Goal: Communication & Community: Share content

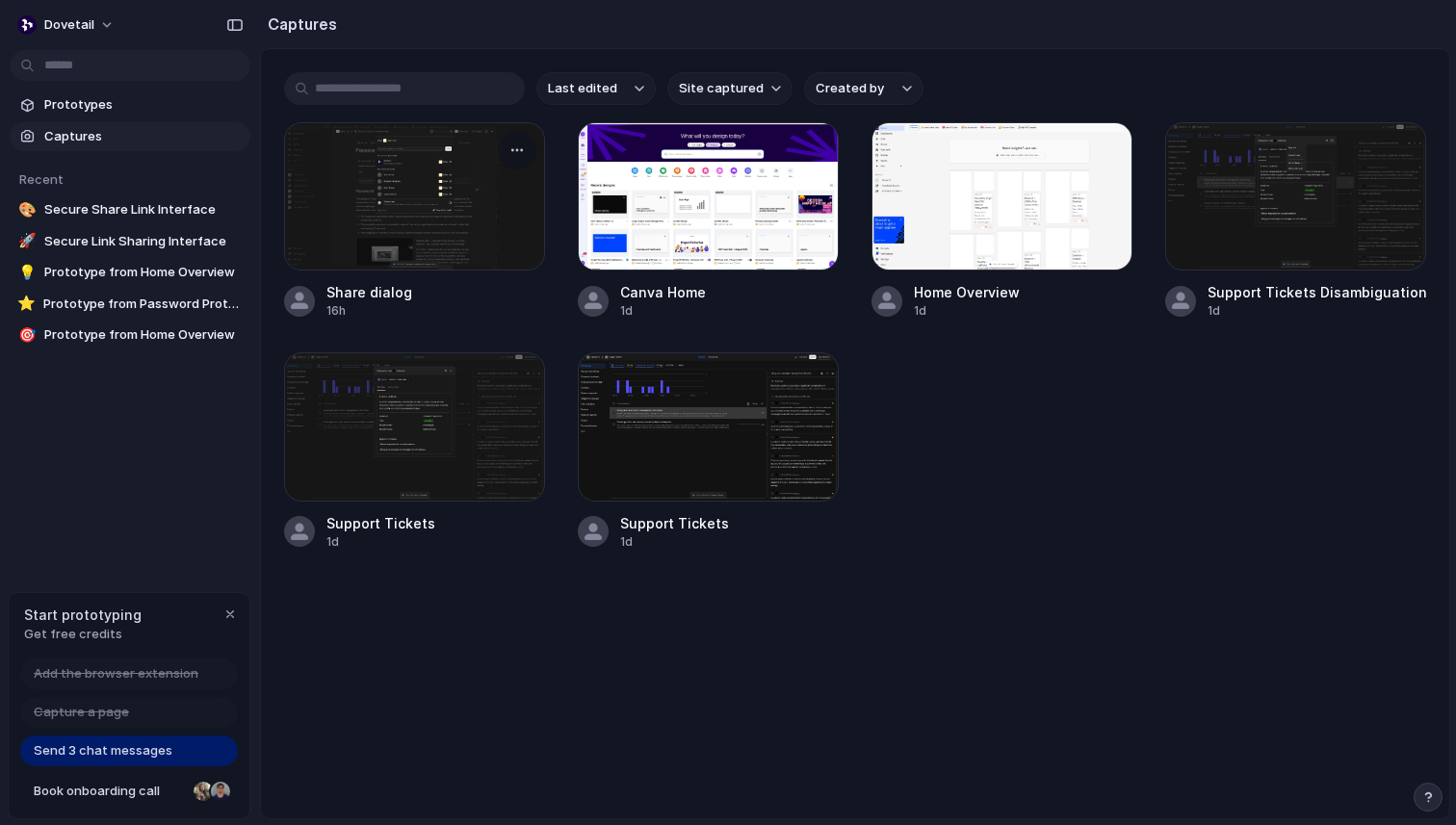
click at [440, 229] on div at bounding box center [414, 196] width 261 height 148
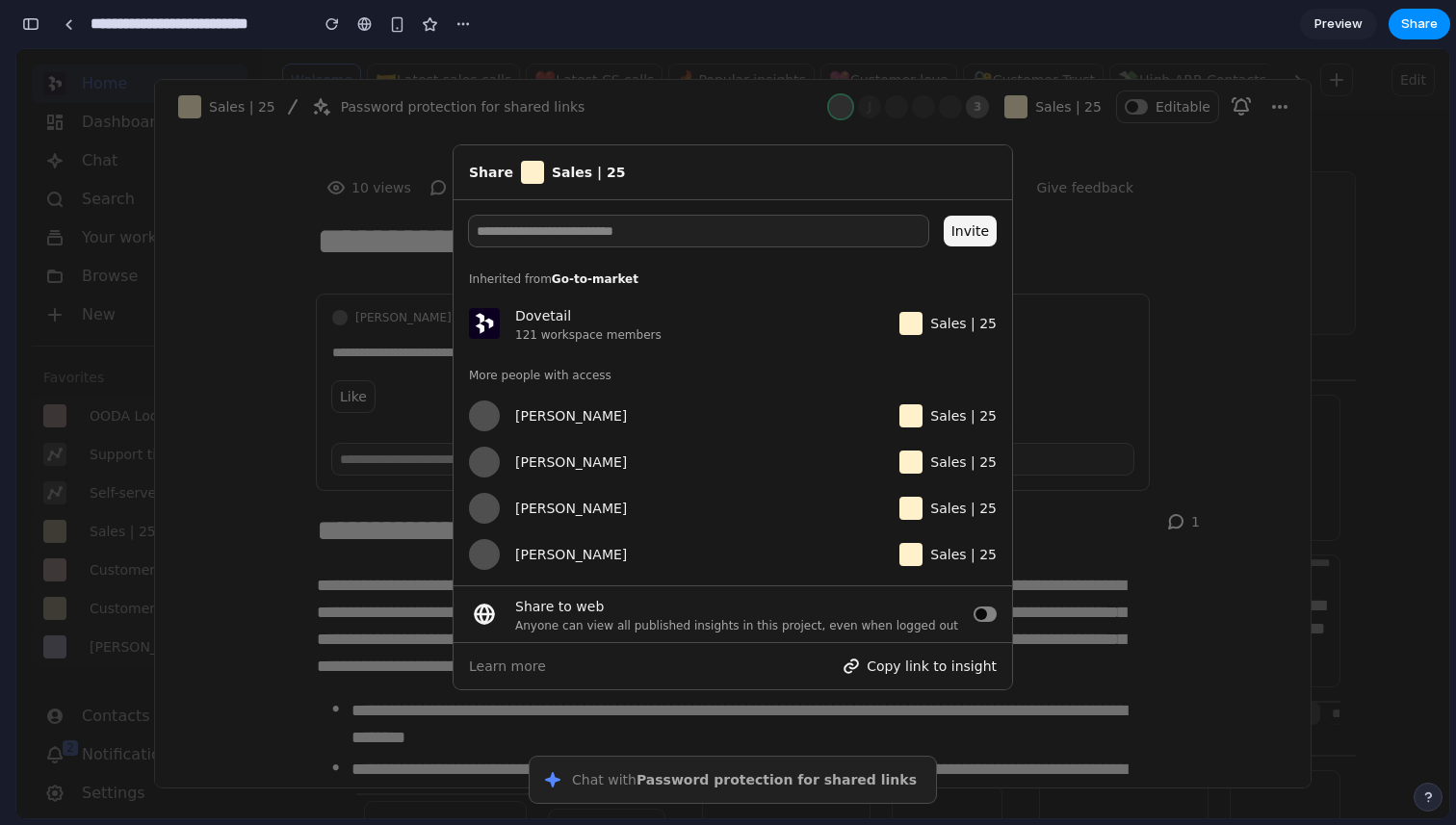
click at [1335, 250] on div at bounding box center [733, 433] width 1432 height 769
click at [956, 238] on span "Invite" at bounding box center [970, 231] width 37 height 24
click at [862, 238] on input at bounding box center [690, 230] width 444 height 30
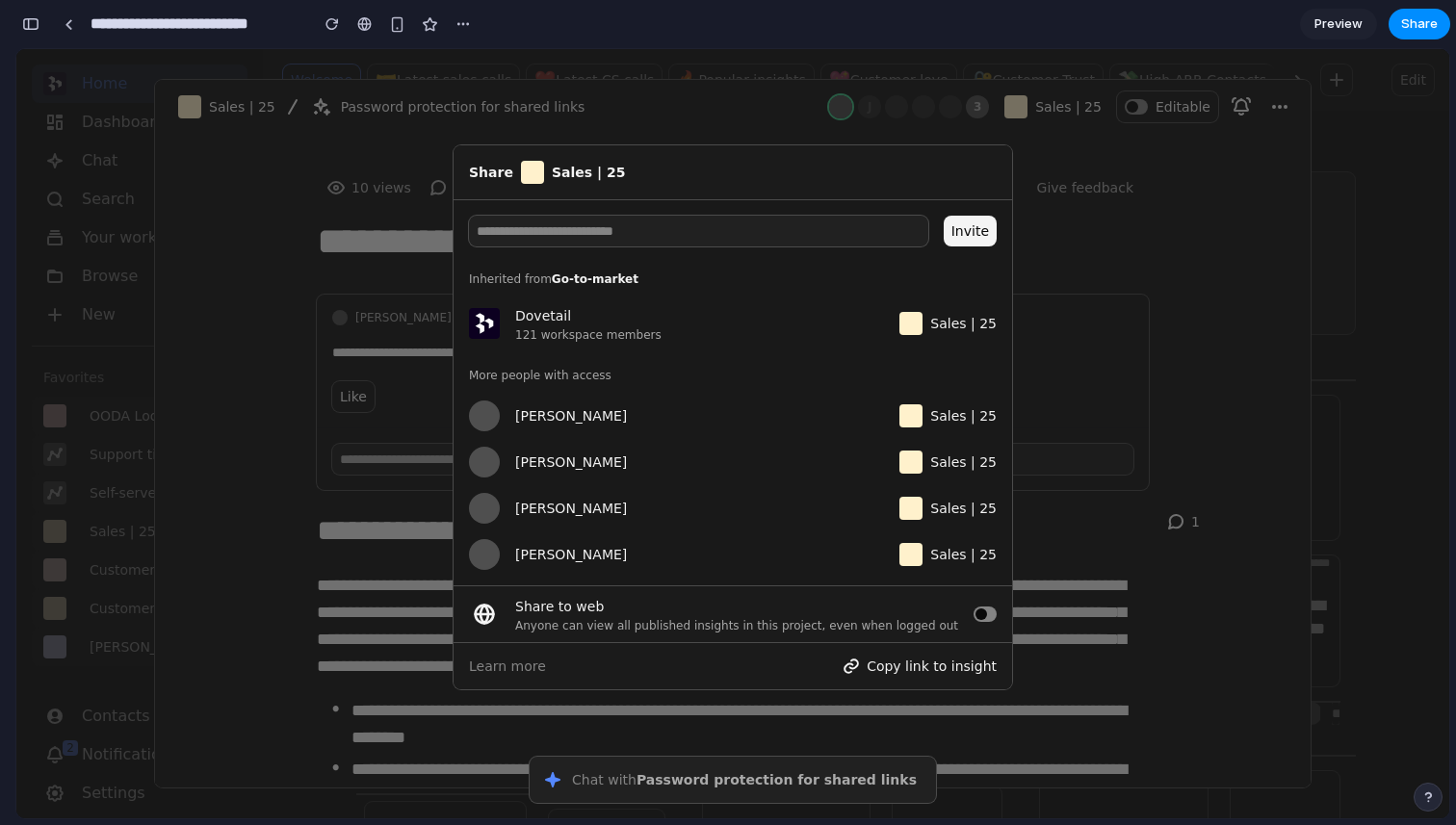
click at [980, 620] on button at bounding box center [985, 614] width 24 height 16
click at [988, 615] on button at bounding box center [985, 614] width 24 height 16
click at [939, 650] on div "Learn more Copy link to insight" at bounding box center [733, 665] width 558 height 46
click at [920, 668] on span "Copy link to insight" at bounding box center [931, 666] width 130 height 24
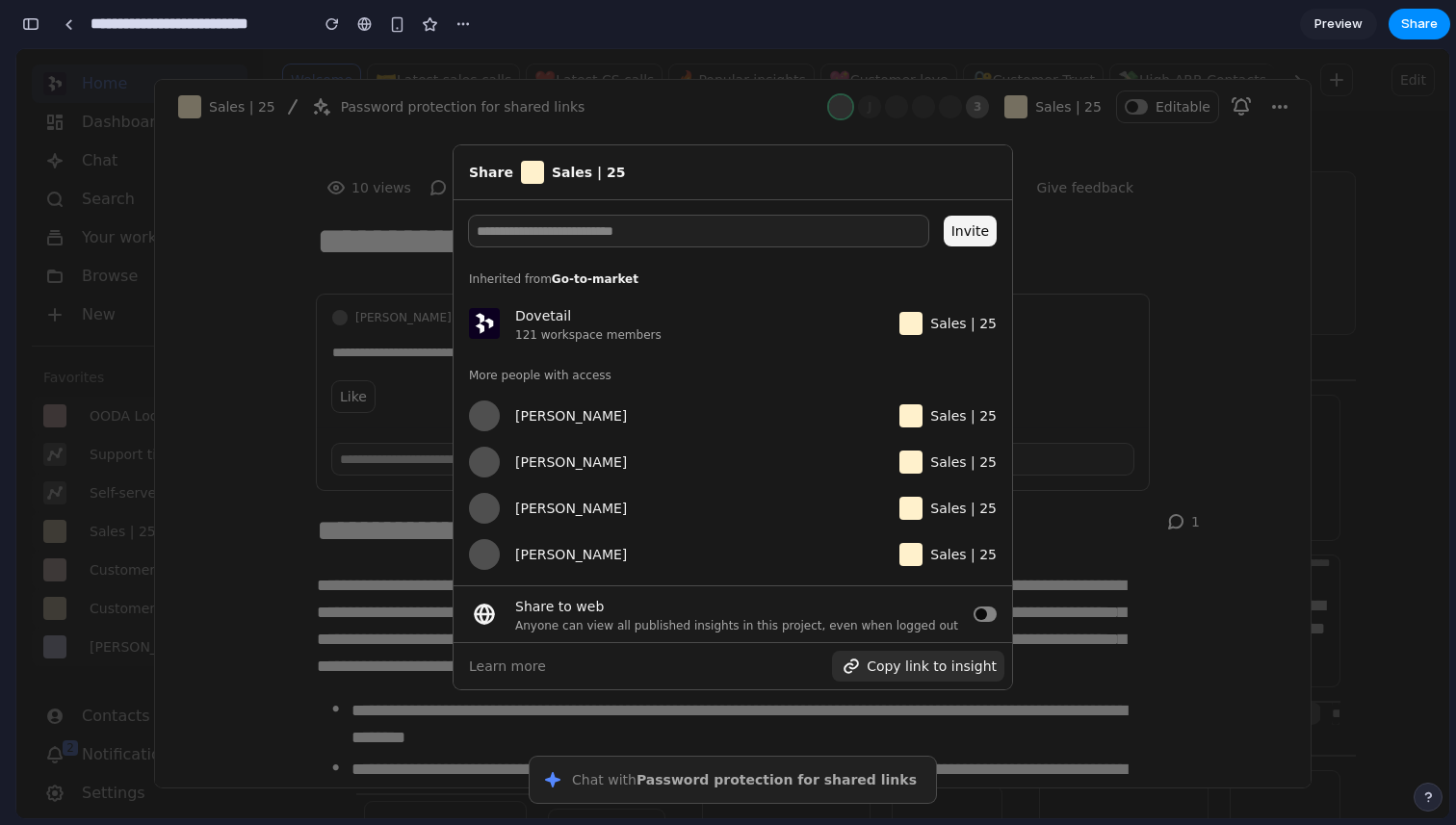
click at [920, 668] on span "Copy link to insight" at bounding box center [931, 666] width 130 height 24
click at [481, 659] on span "Learn more" at bounding box center [507, 666] width 77 height 24
click at [481, 660] on span "Learn more" at bounding box center [507, 666] width 77 height 24
click at [487, 180] on div "Share Sales | 25" at bounding box center [733, 171] width 535 height 30
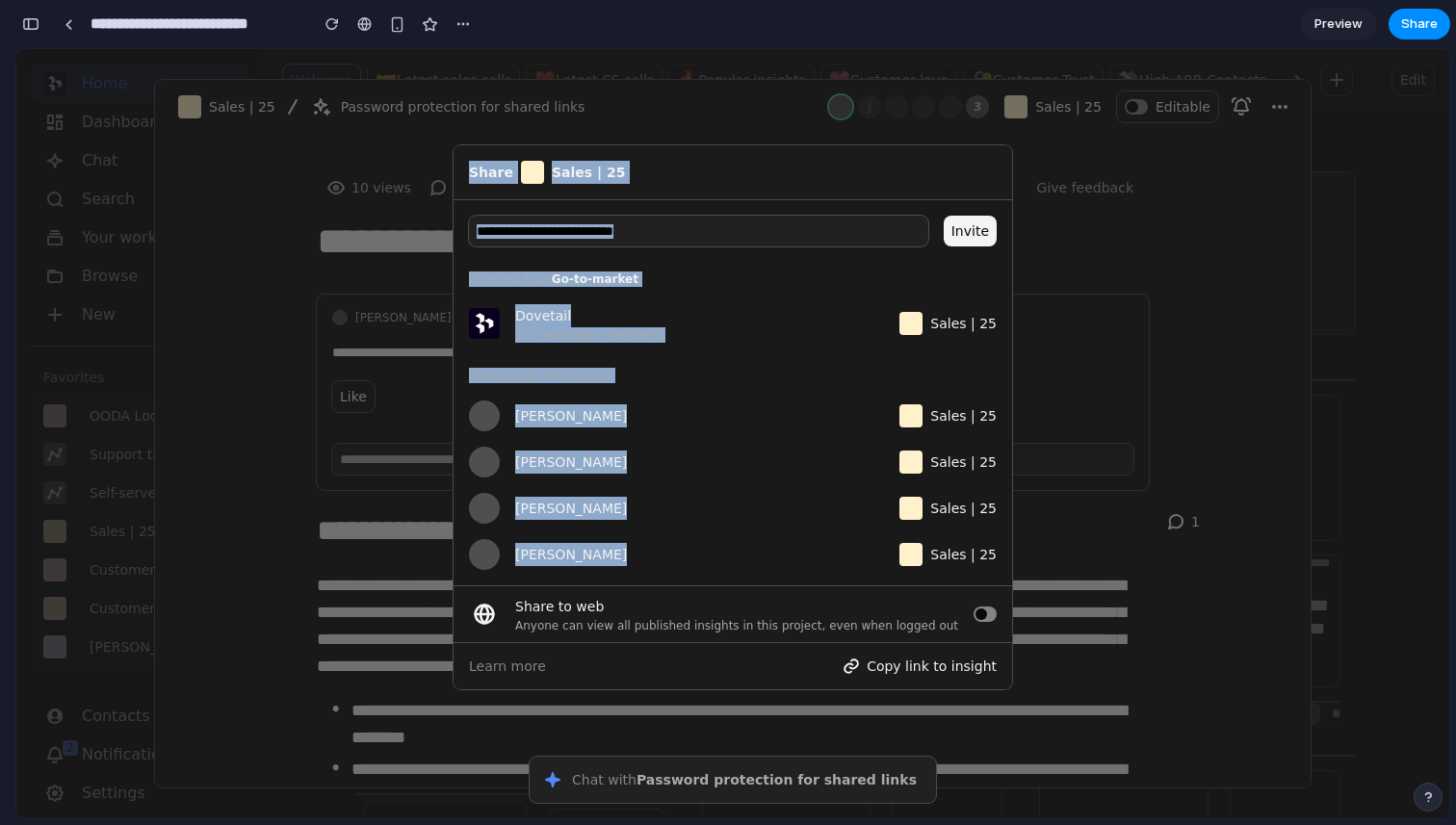
drag, startPoint x: 486, startPoint y: 180, endPoint x: 857, endPoint y: 578, distance: 544.1
click at [857, 578] on div "Share Sales | 25 Invite Inherited from Go-to-market Dovetail 121 workspace memb…" at bounding box center [733, 416] width 558 height 544
click at [857, 578] on div "Invite Inherited from Go-to-market Dovetail 121 workspace members Sales | 25 Mo…" at bounding box center [733, 392] width 558 height 385
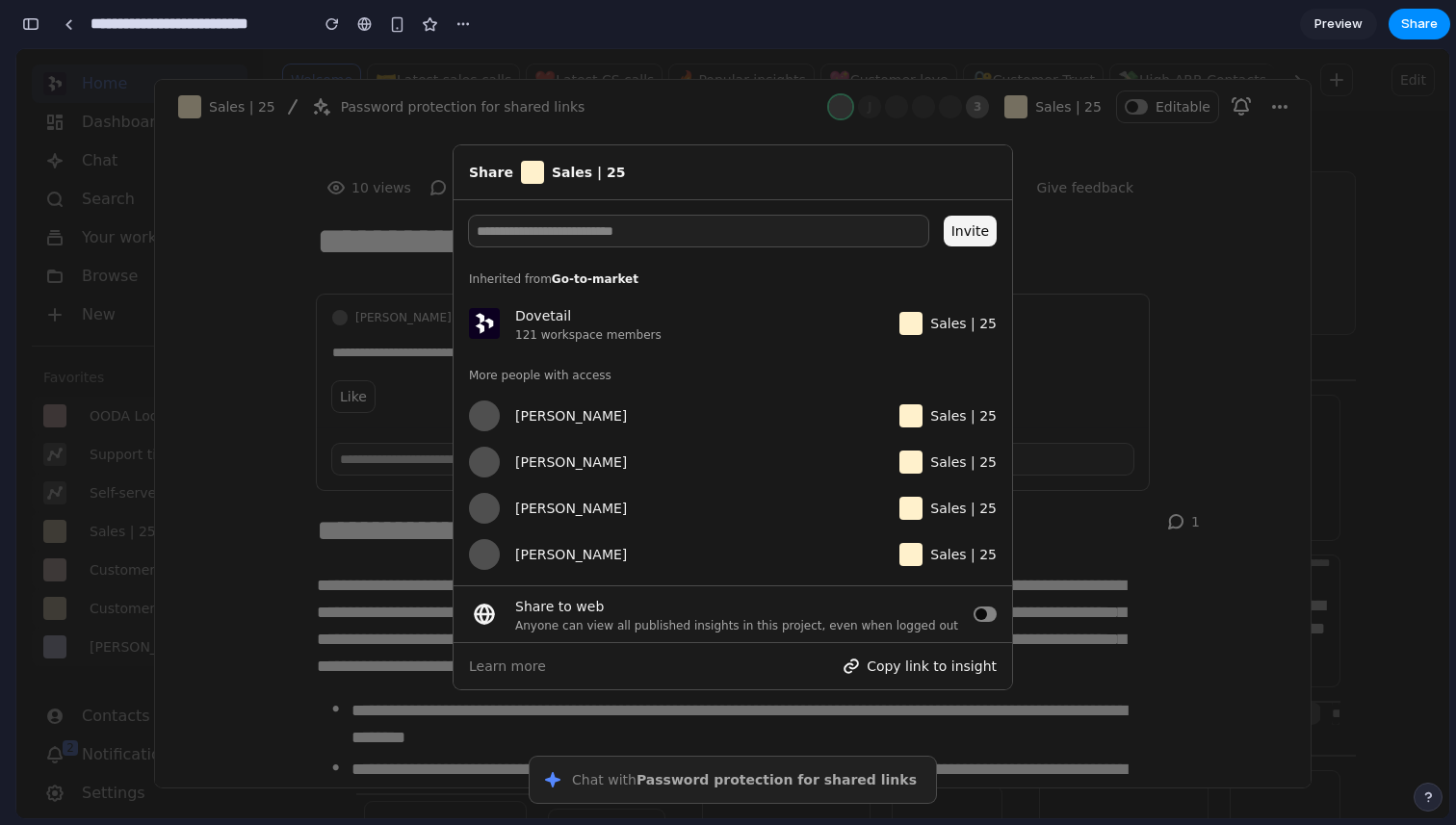
drag, startPoint x: 857, startPoint y: 578, endPoint x: 627, endPoint y: 346, distance: 326.7
click at [857, 578] on div "Invite Inherited from Go-to-market Dovetail 121 workspace members Sales | 25 Mo…" at bounding box center [733, 392] width 558 height 385
click at [678, 789] on button "Chat with Password protection for shared links ⌘ J" at bounding box center [732, 779] width 407 height 46
click at [33, 28] on div "button" at bounding box center [31, 24] width 18 height 14
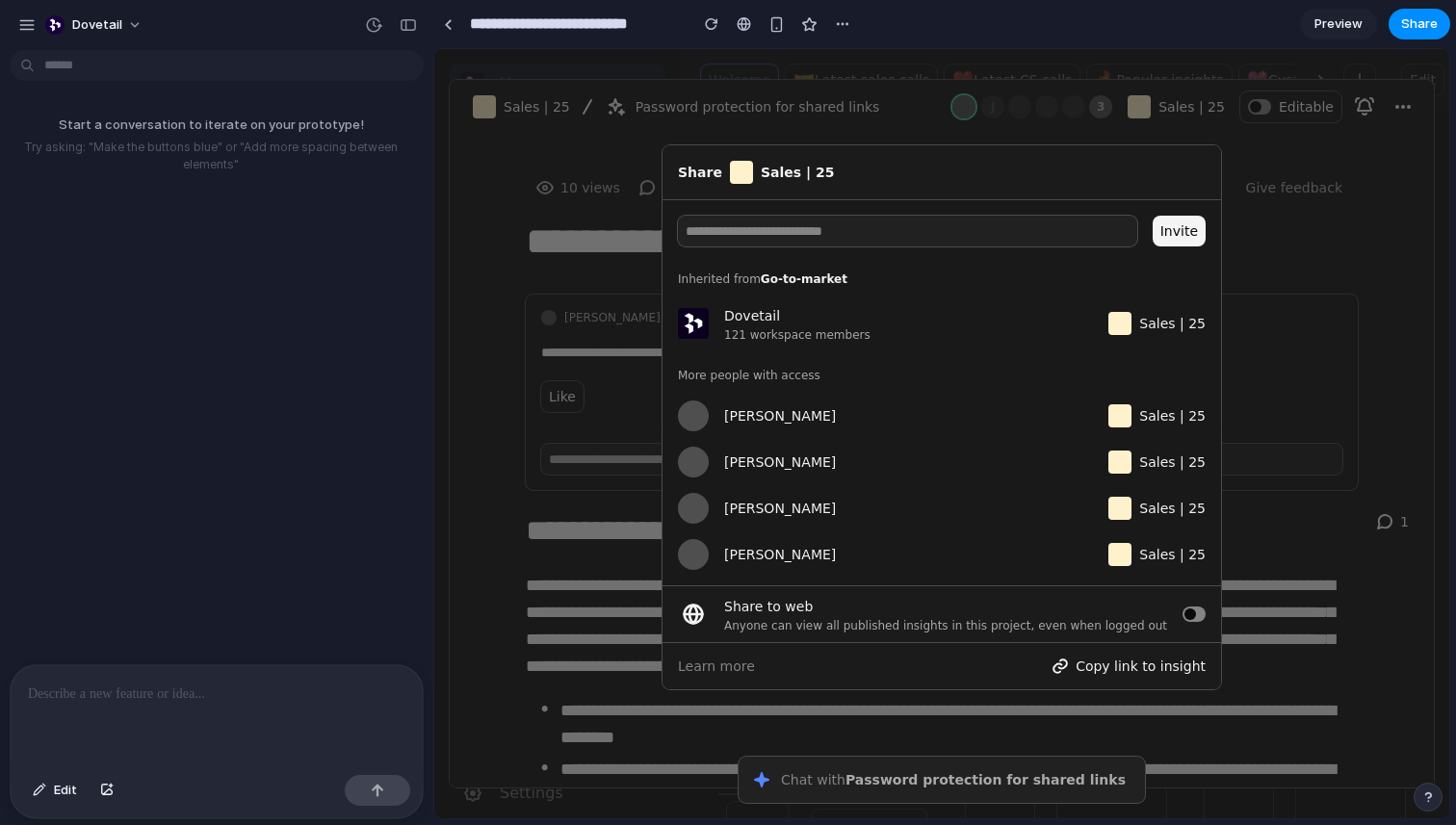
click at [160, 693] on p at bounding box center [216, 695] width 377 height 24
